Goal: Answer question/provide support

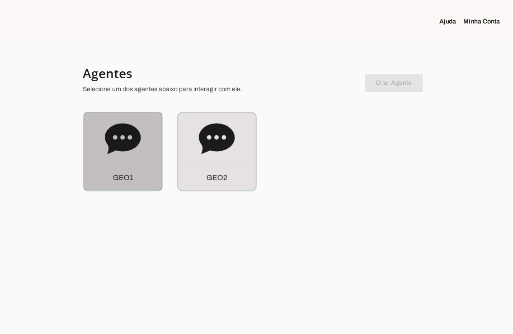
click at [138, 165] on div "G E O 1" at bounding box center [123, 178] width 78 height 26
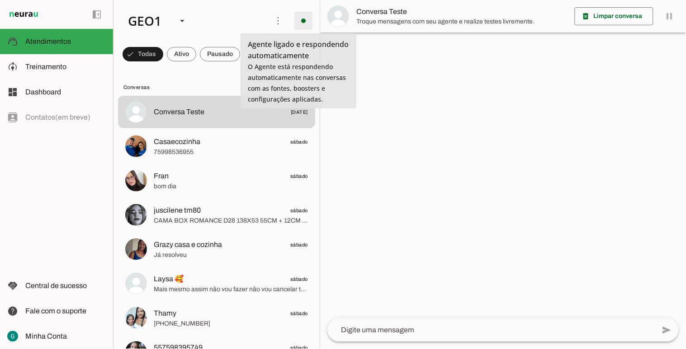
click at [297, 21] on span at bounding box center [303, 21] width 22 height 22
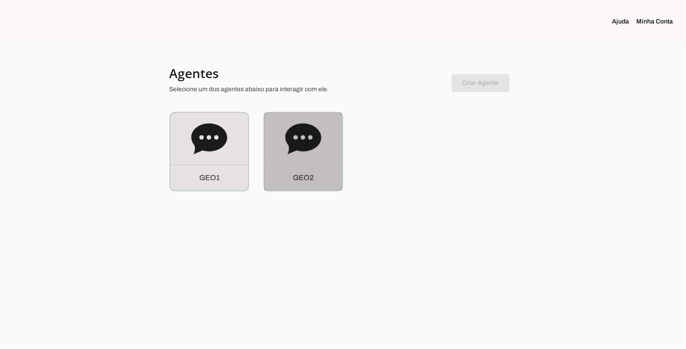
click at [300, 149] on icon at bounding box center [303, 138] width 36 height 31
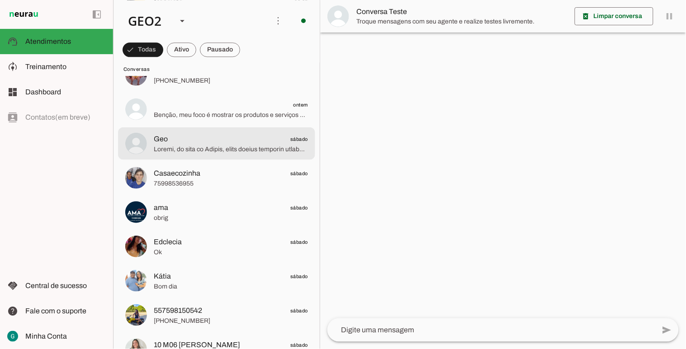
scroll to position [602, 0]
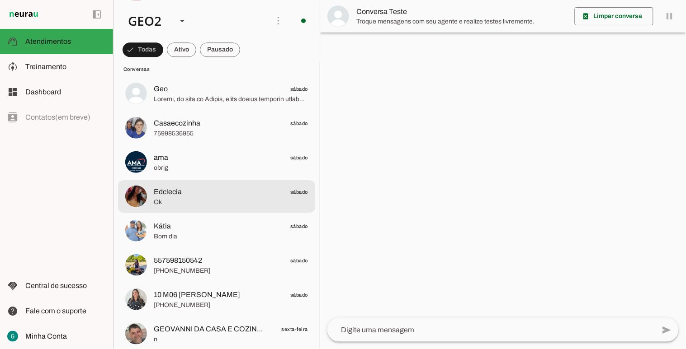
click at [235, 193] on span "Edclecia sábado" at bounding box center [231, 191] width 154 height 11
